Goal: Task Accomplishment & Management: Use online tool/utility

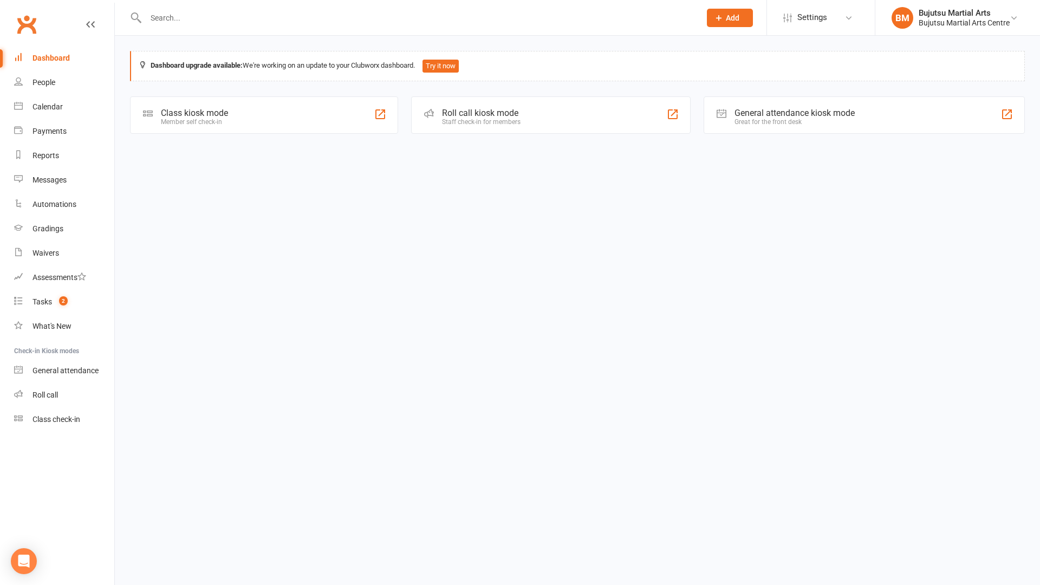
click at [201, 113] on div "Class kiosk mode" at bounding box center [194, 113] width 67 height 10
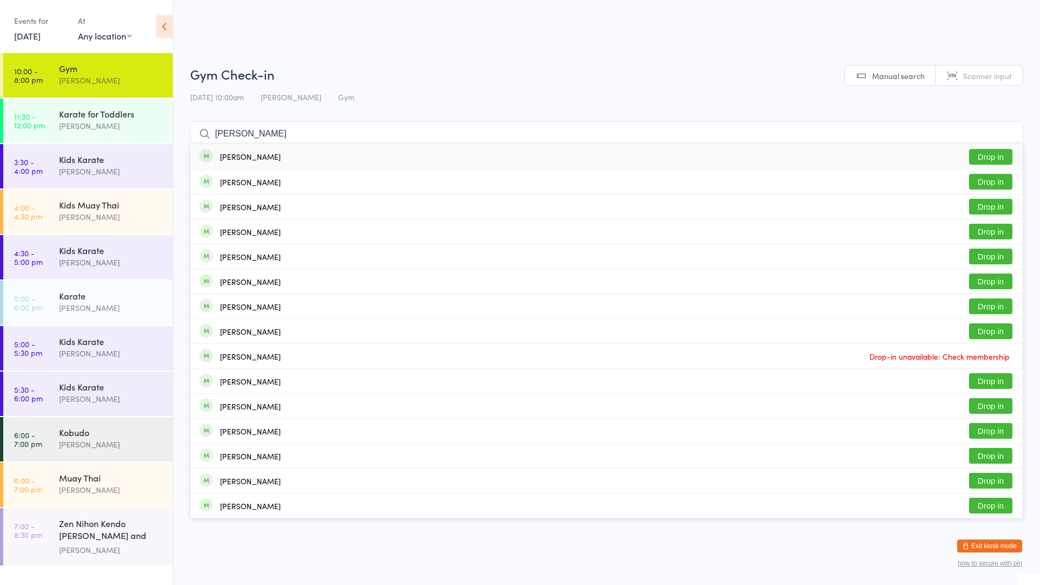
type input "elijah willi"
click at [977, 155] on button "Drop in" at bounding box center [990, 157] width 43 height 16
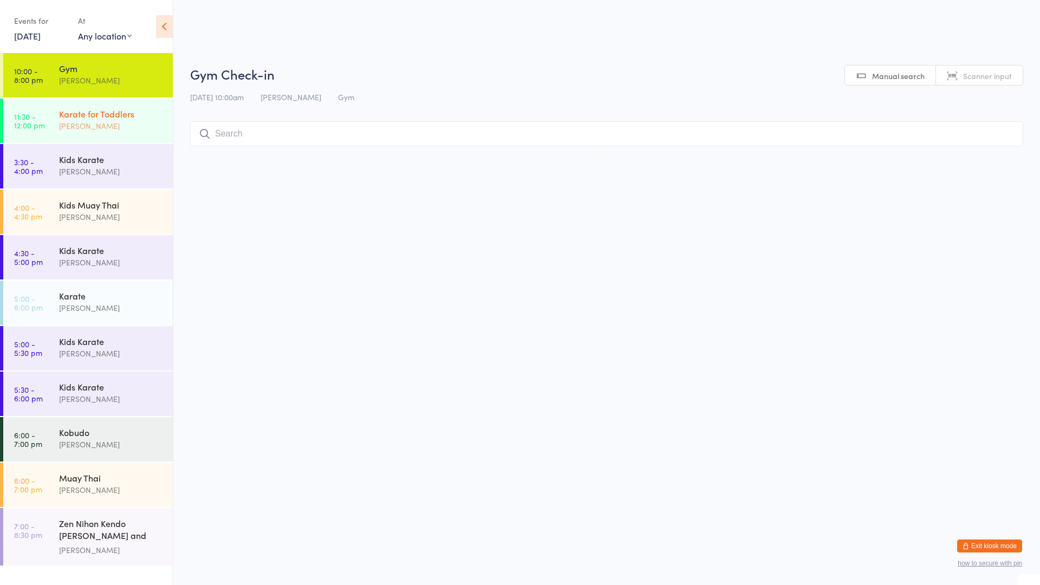
click at [151, 118] on div "Karate for Toddlers" at bounding box center [111, 114] width 105 height 12
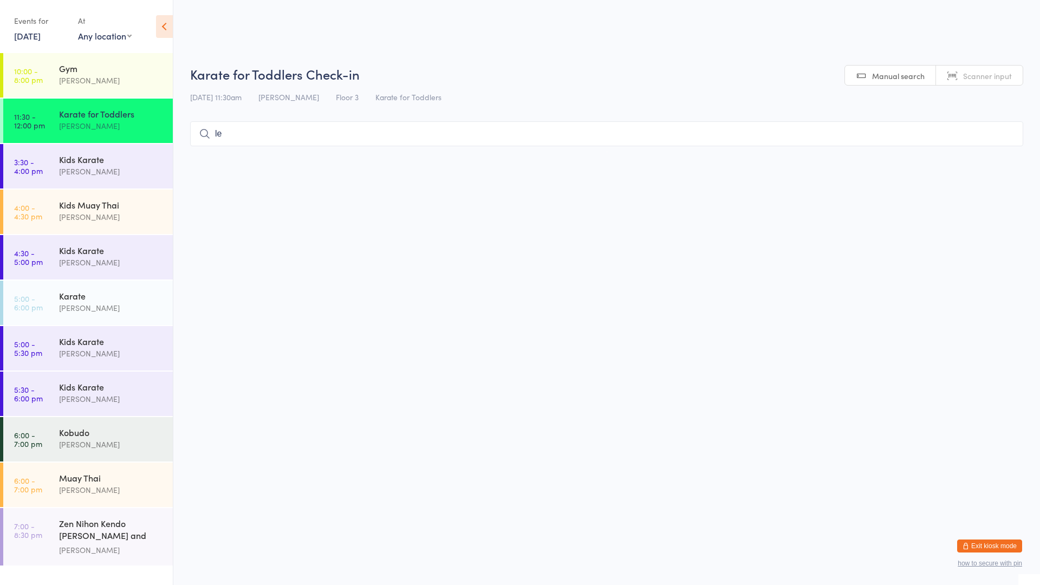
type input "l"
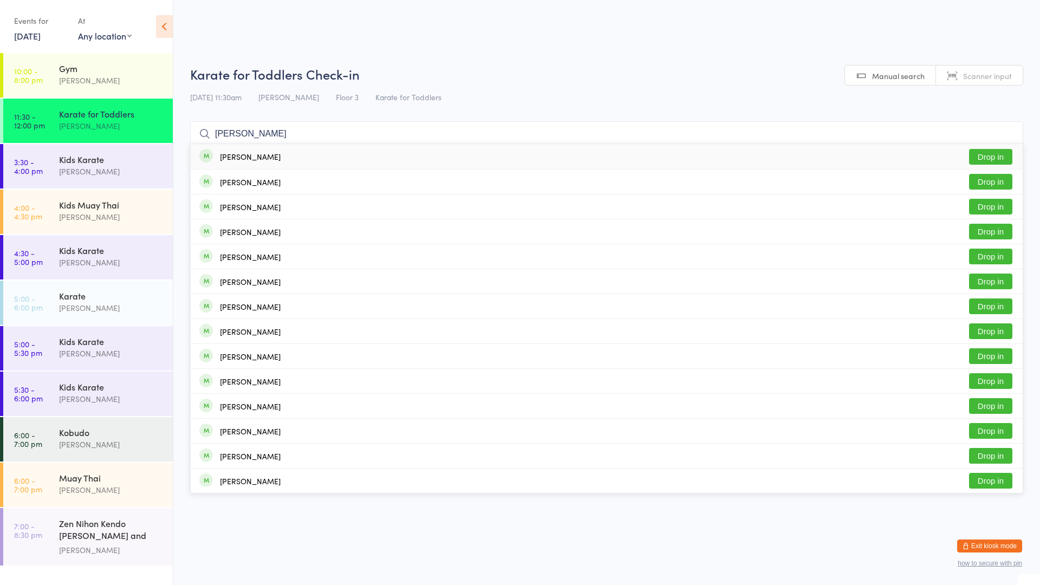
type input "harper"
click at [989, 153] on button "Drop in" at bounding box center [990, 157] width 43 height 16
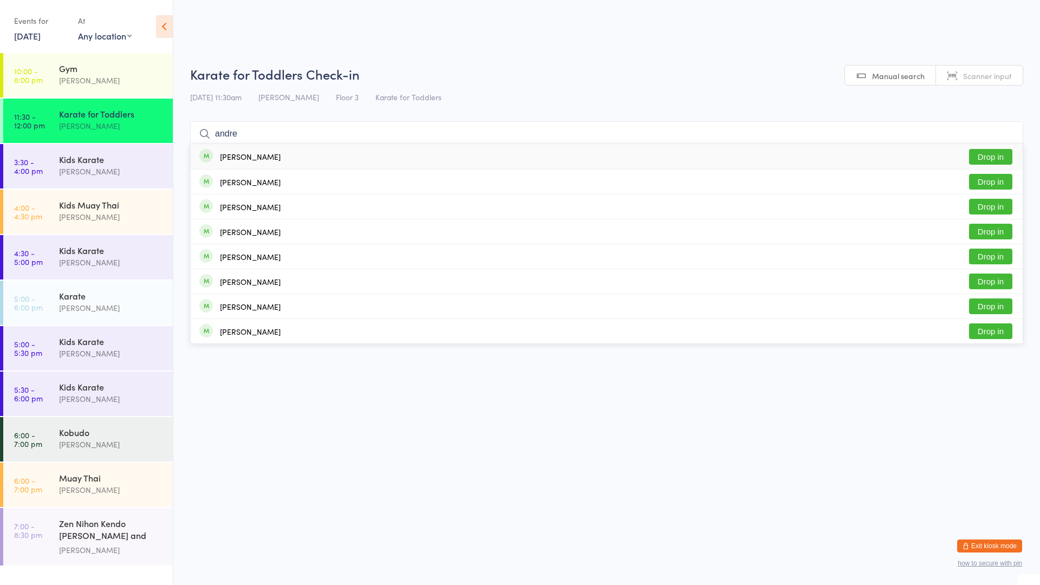
type input "andre"
click at [1000, 155] on button "Drop in" at bounding box center [990, 157] width 43 height 16
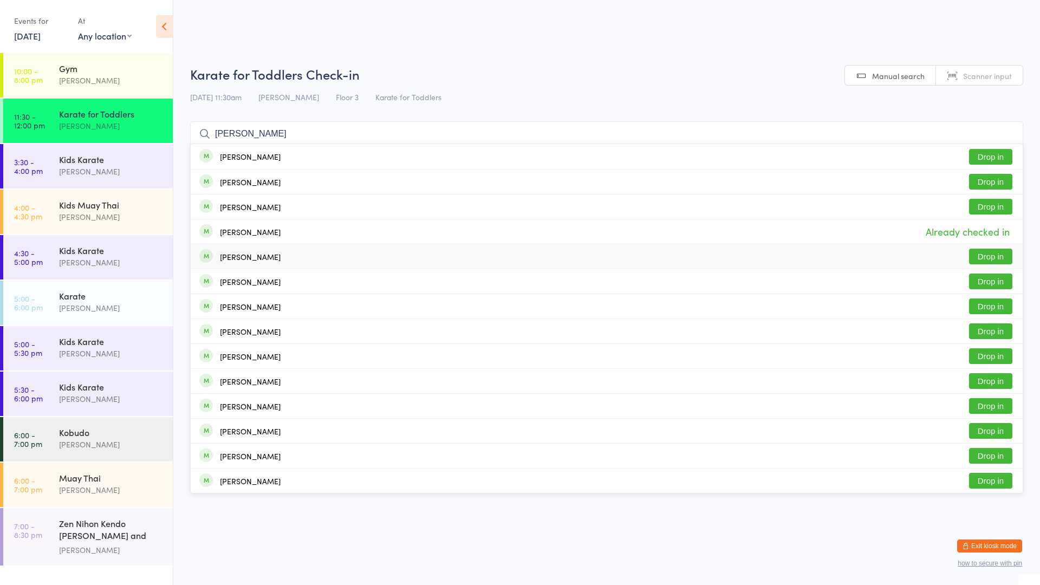
type input "harr"
click at [988, 259] on button "Drop in" at bounding box center [990, 257] width 43 height 16
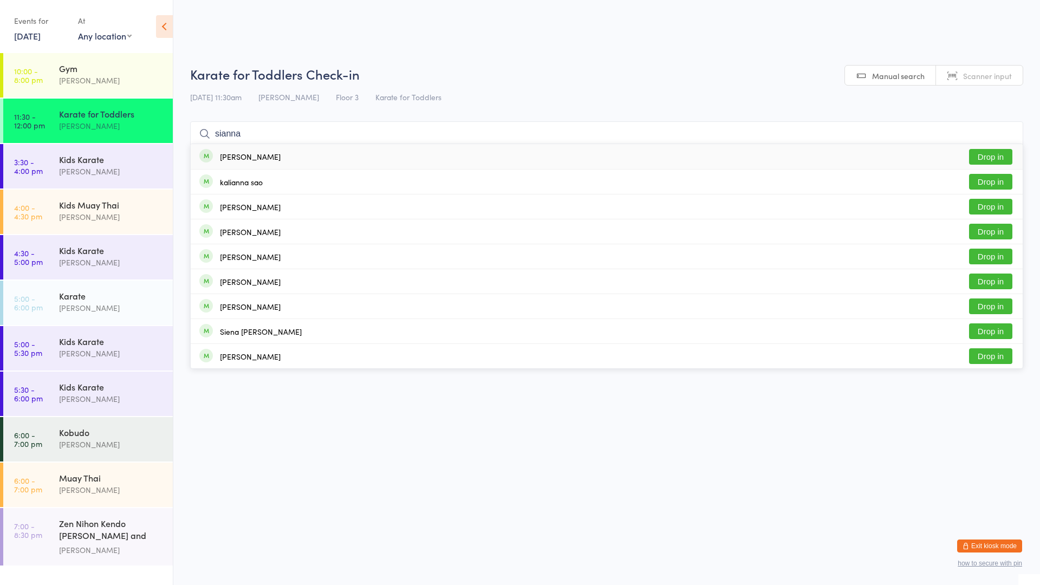
type input "sianna"
click at [252, 158] on div "Sianna Janhvi Karan" at bounding box center [250, 156] width 61 height 9
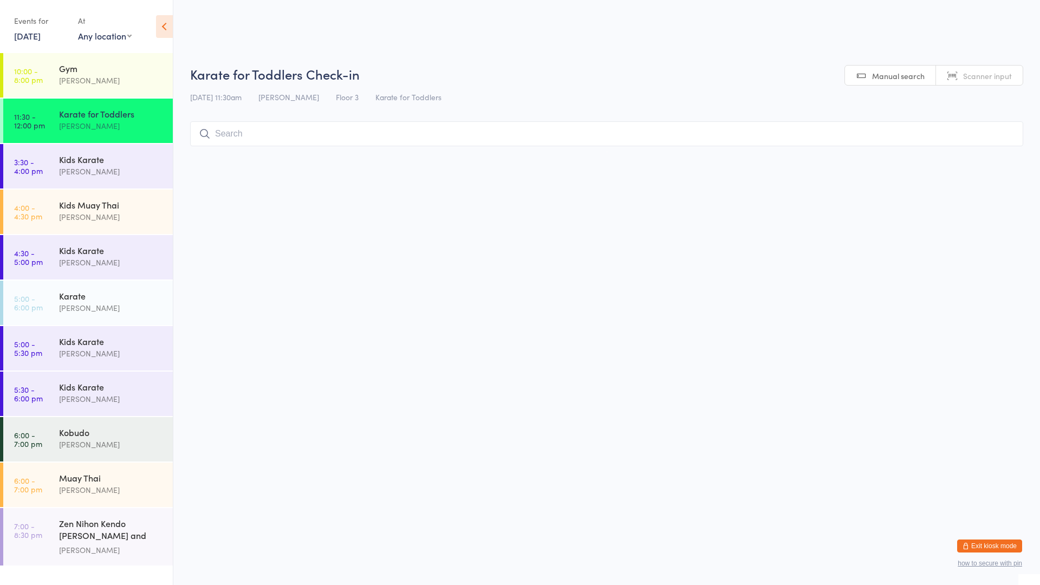
click at [213, 136] on input "search" at bounding box center [606, 133] width 833 height 25
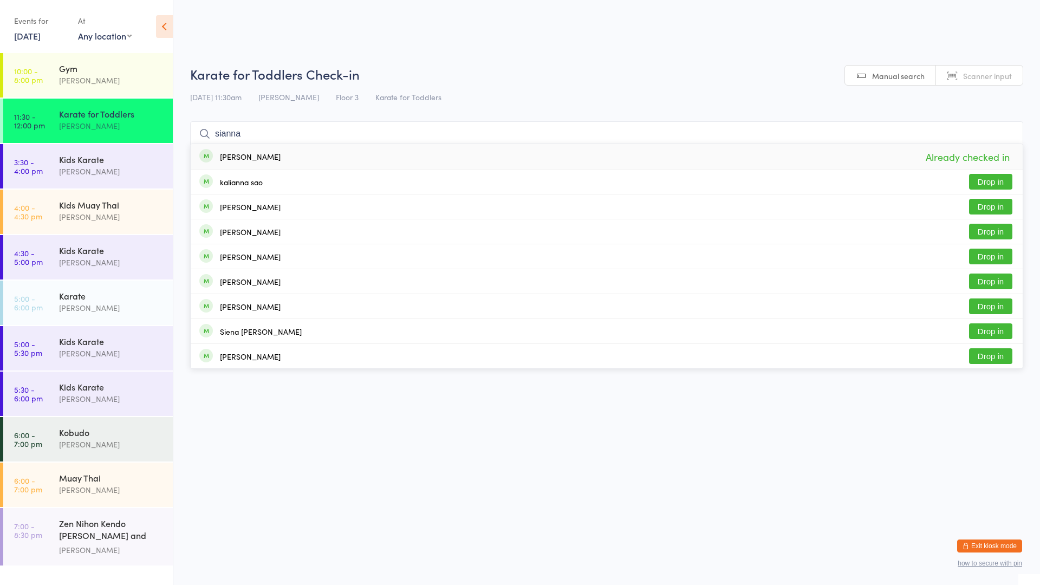
type input "sianna"
click at [270, 158] on div "Sianna Janhvi Karan" at bounding box center [250, 156] width 61 height 9
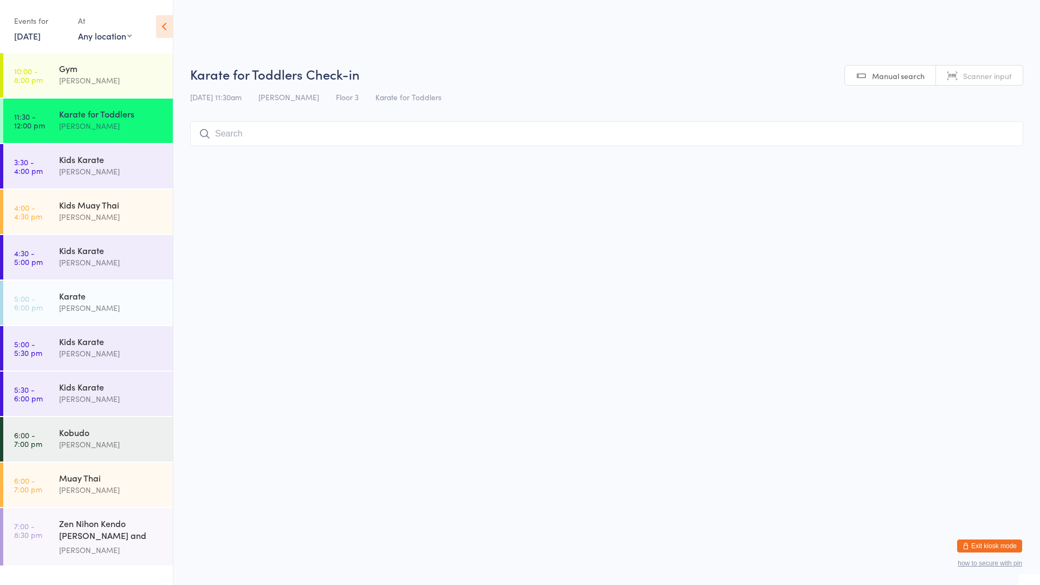
click at [295, 211] on html "You have now entered Kiosk Mode. Members will be able to check themselves in us…" at bounding box center [520, 292] width 1040 height 585
click at [255, 134] on input "search" at bounding box center [606, 133] width 833 height 25
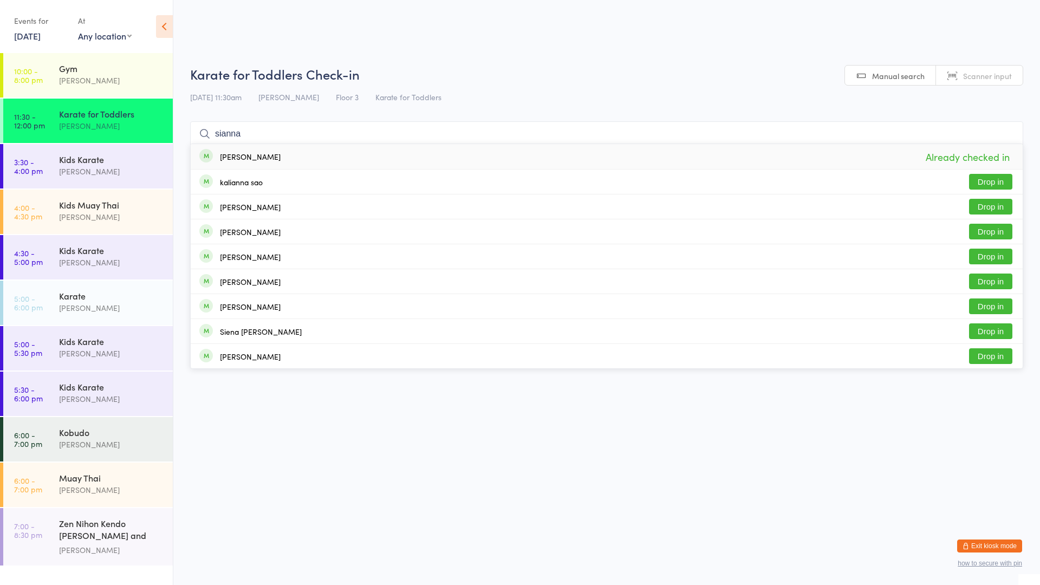
type input "sianna"
click at [208, 155] on span at bounding box center [206, 156] width 14 height 14
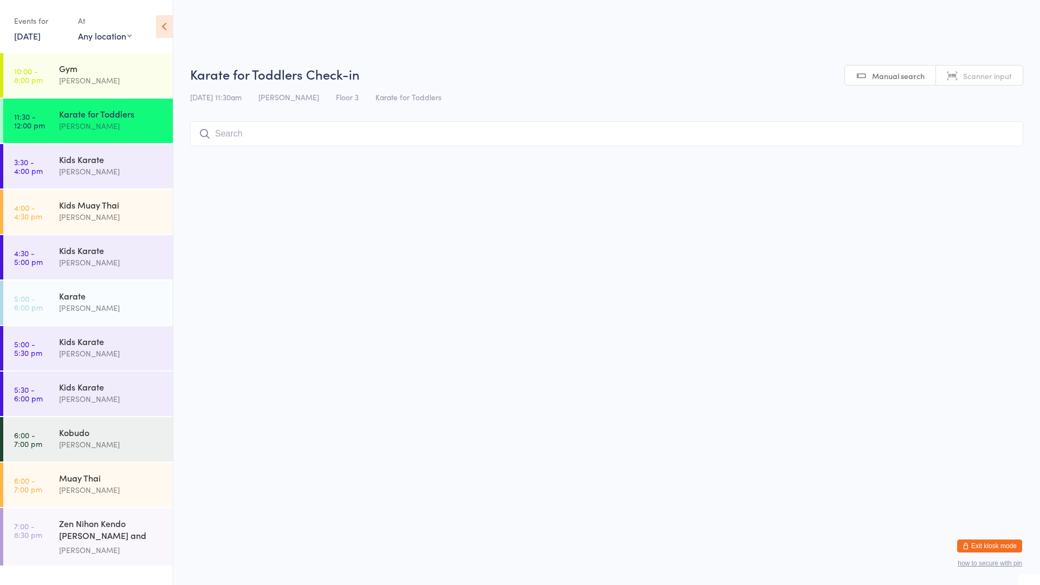
click at [401, 236] on html "You have now entered Kiosk Mode. Members will be able to check themselves in us…" at bounding box center [520, 292] width 1040 height 585
click at [250, 139] on input "search" at bounding box center [606, 133] width 833 height 25
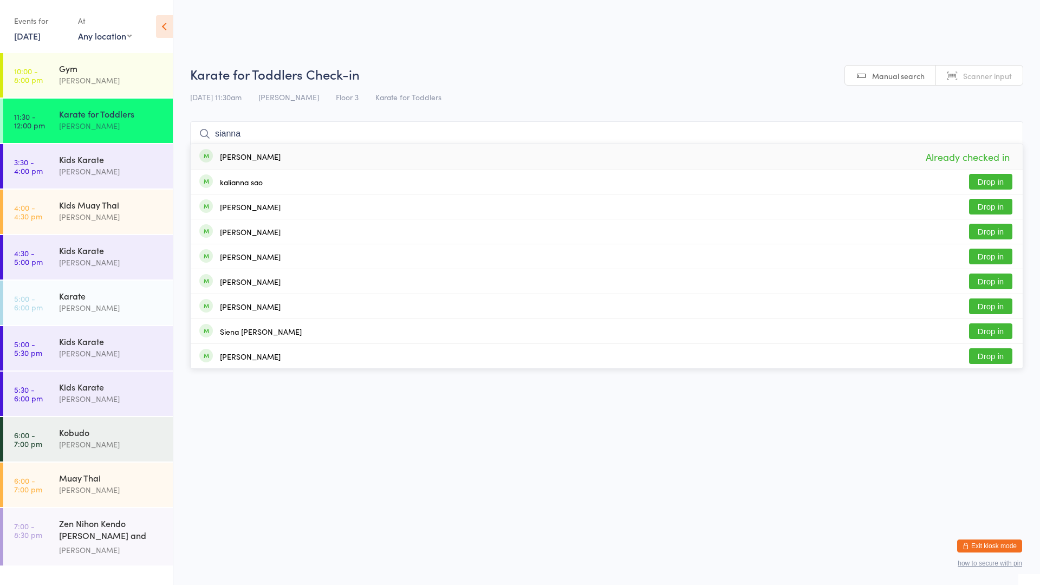
type input "sianna"
click at [246, 154] on div "Sianna Janhvi Karan" at bounding box center [250, 156] width 61 height 9
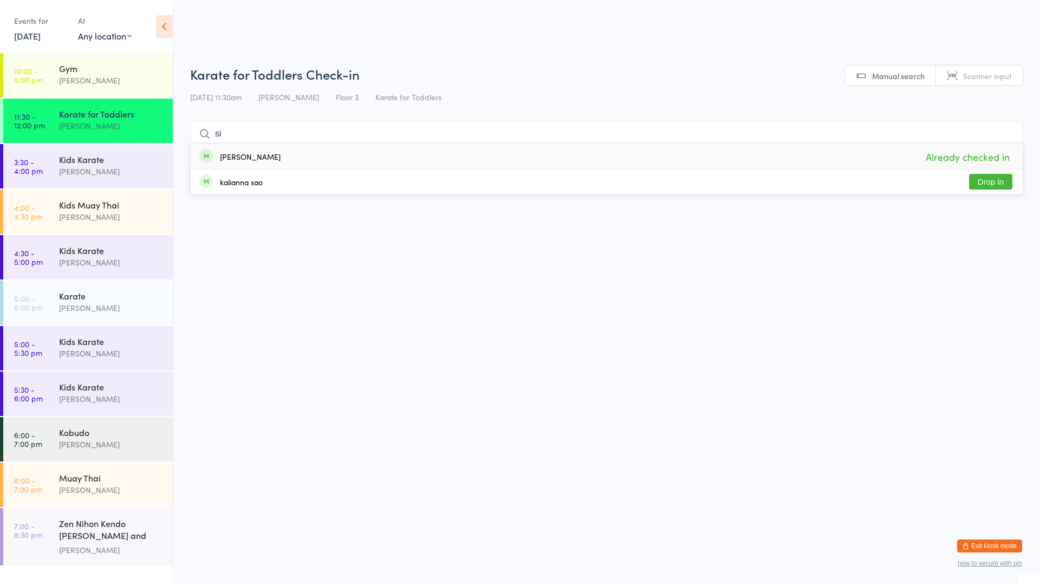
type input "s"
